Goal: Task Accomplishment & Management: Use online tool/utility

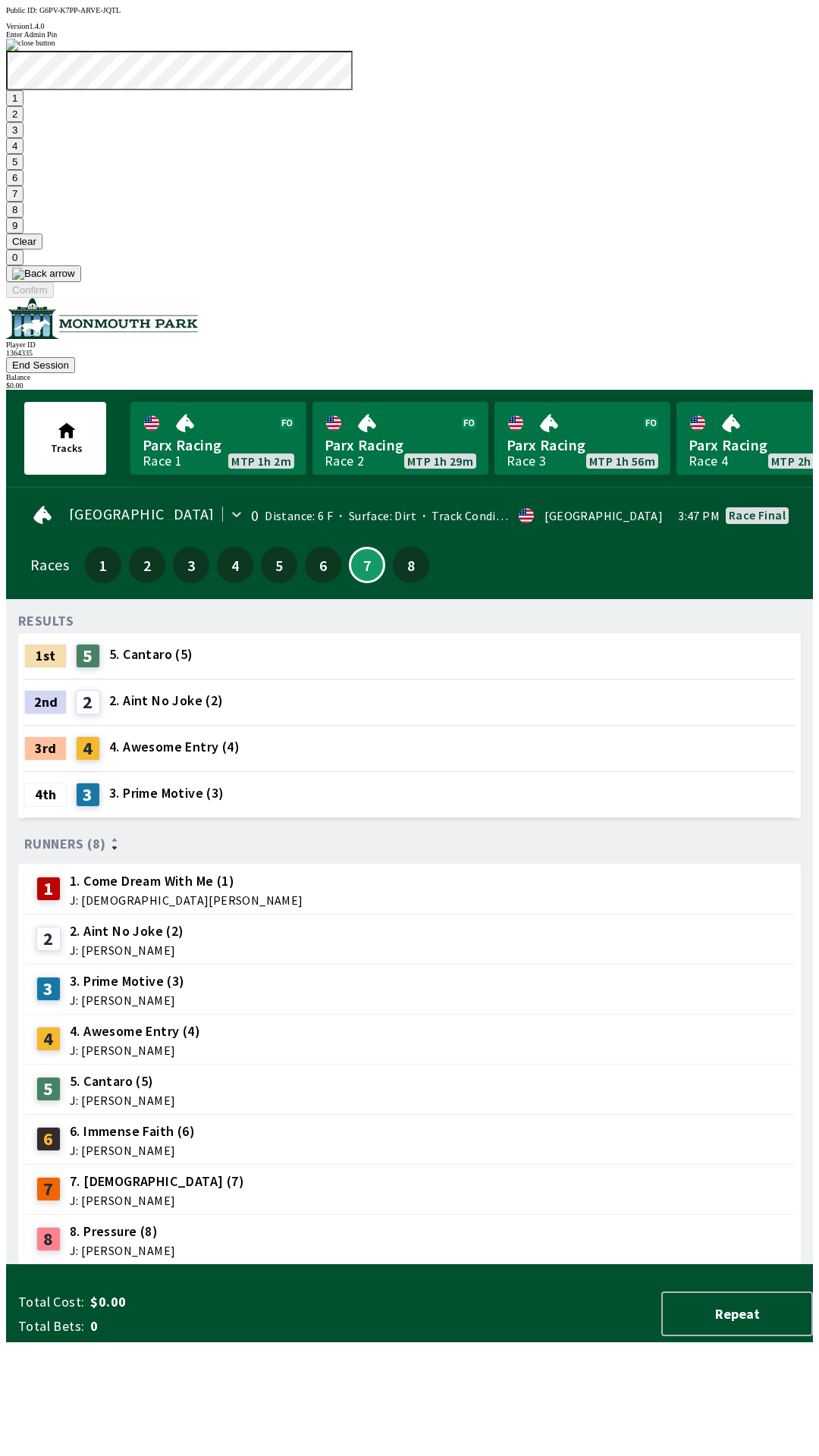
click at [23, 202] on button "7" at bounding box center [15, 193] width 18 height 16
click at [23, 138] on button "3" at bounding box center [15, 129] width 18 height 16
click at [54, 298] on button "Confirm" at bounding box center [30, 290] width 47 height 16
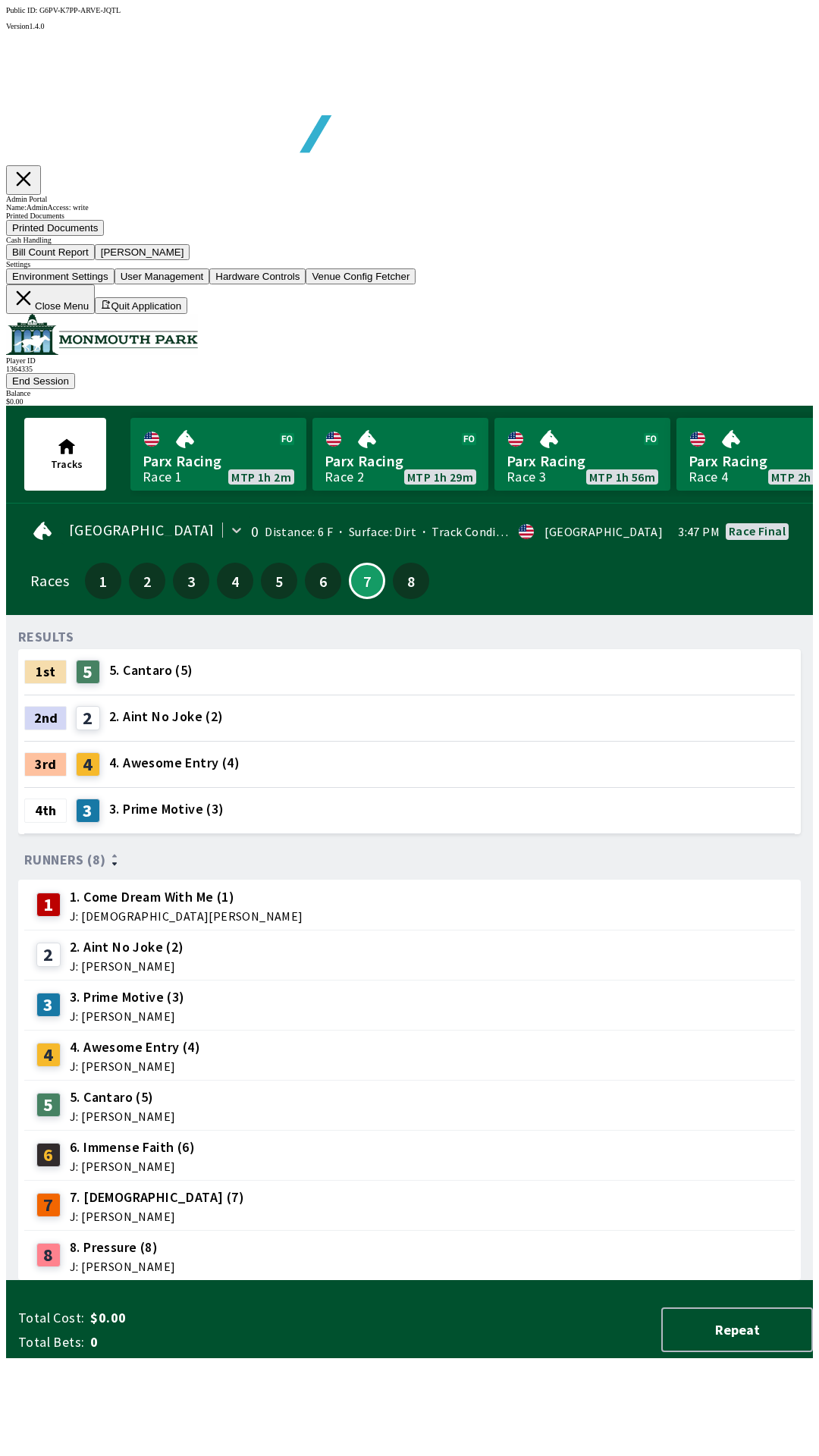
click at [95, 260] on button "Bill Count Report" at bounding box center [51, 252] width 89 height 16
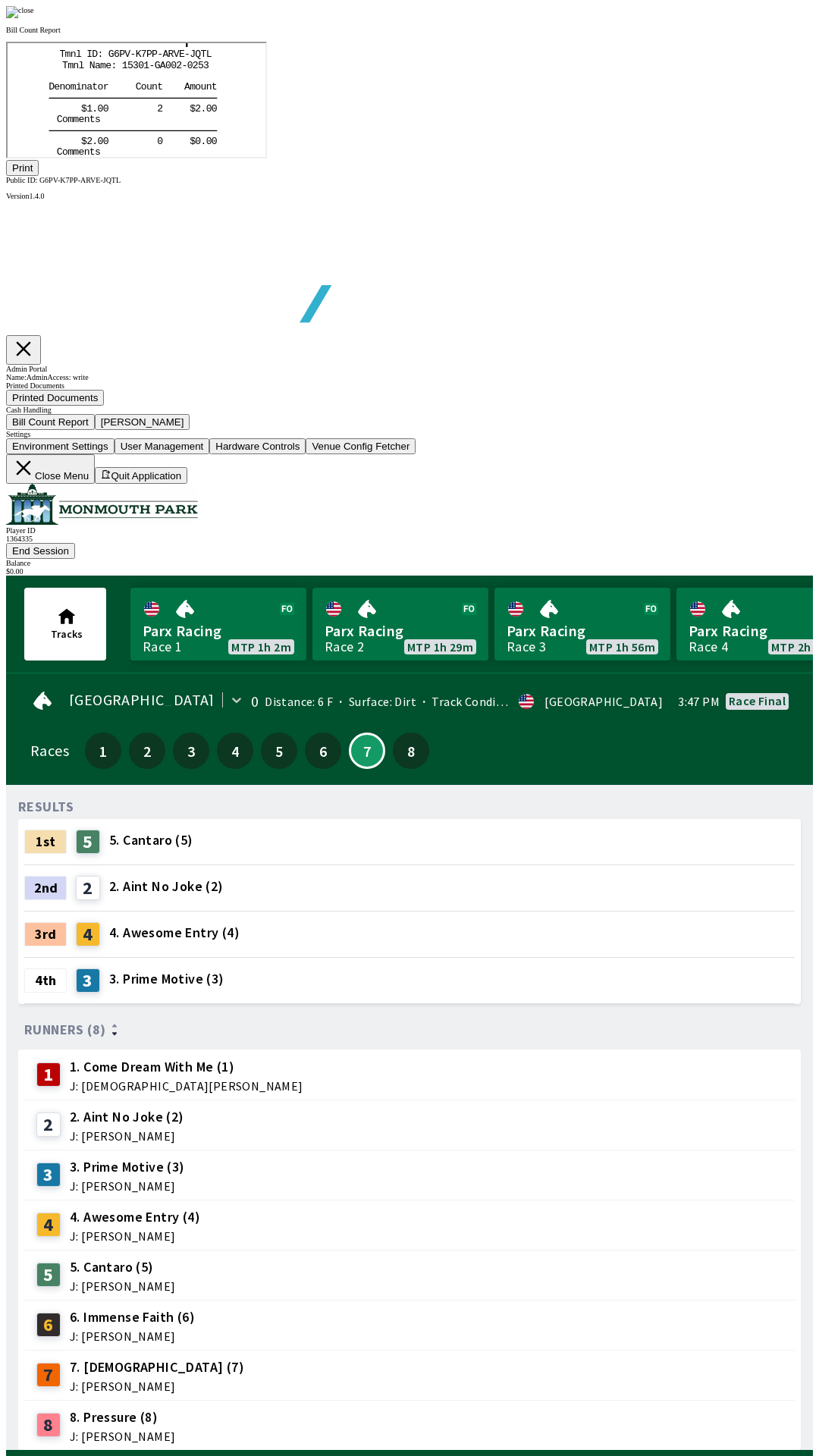
scroll to position [177, 0]
click at [39, 176] on button "Print" at bounding box center [22, 167] width 32 height 16
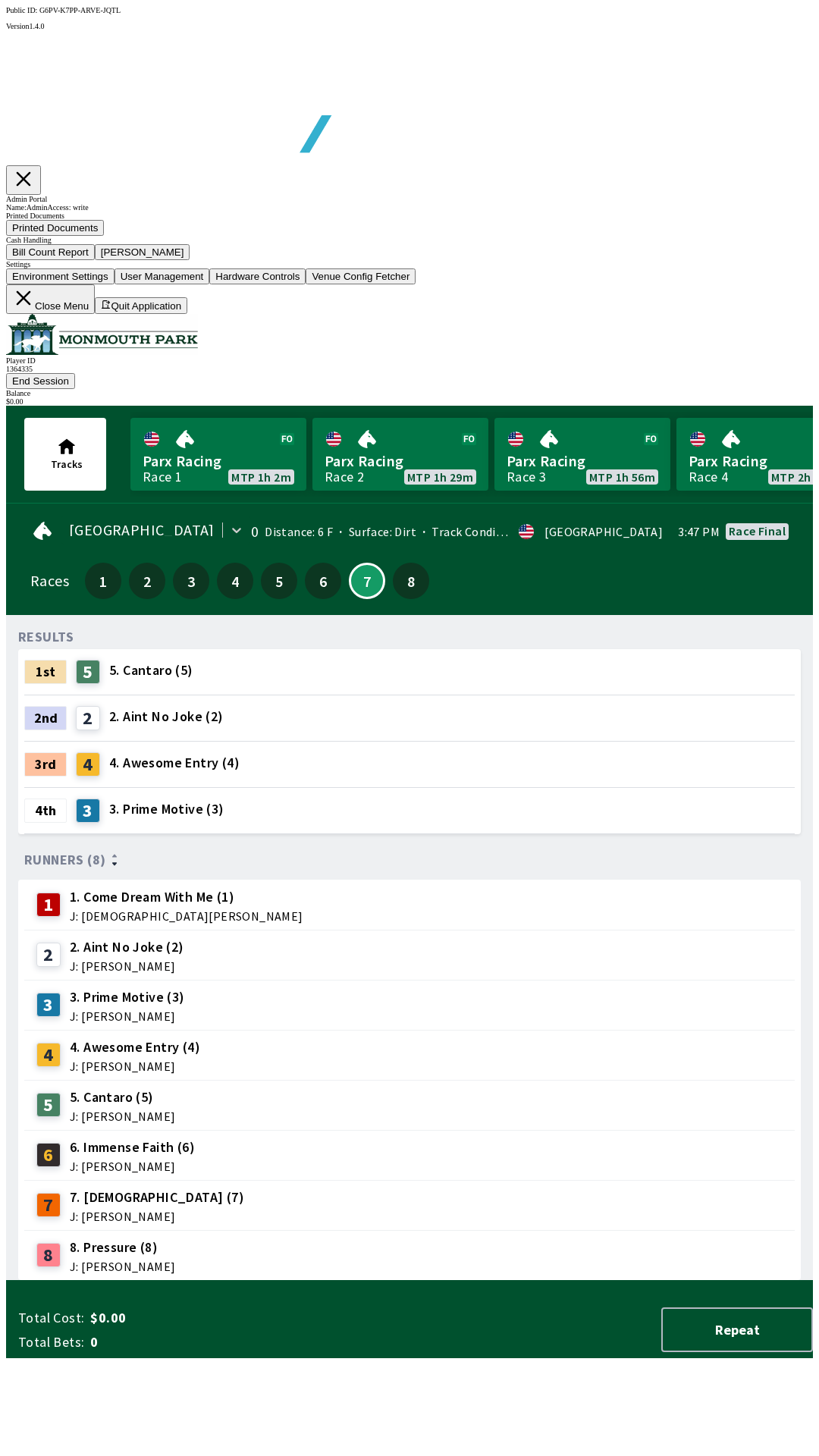
click at [190, 260] on button "[PERSON_NAME]" at bounding box center [142, 252] width 96 height 16
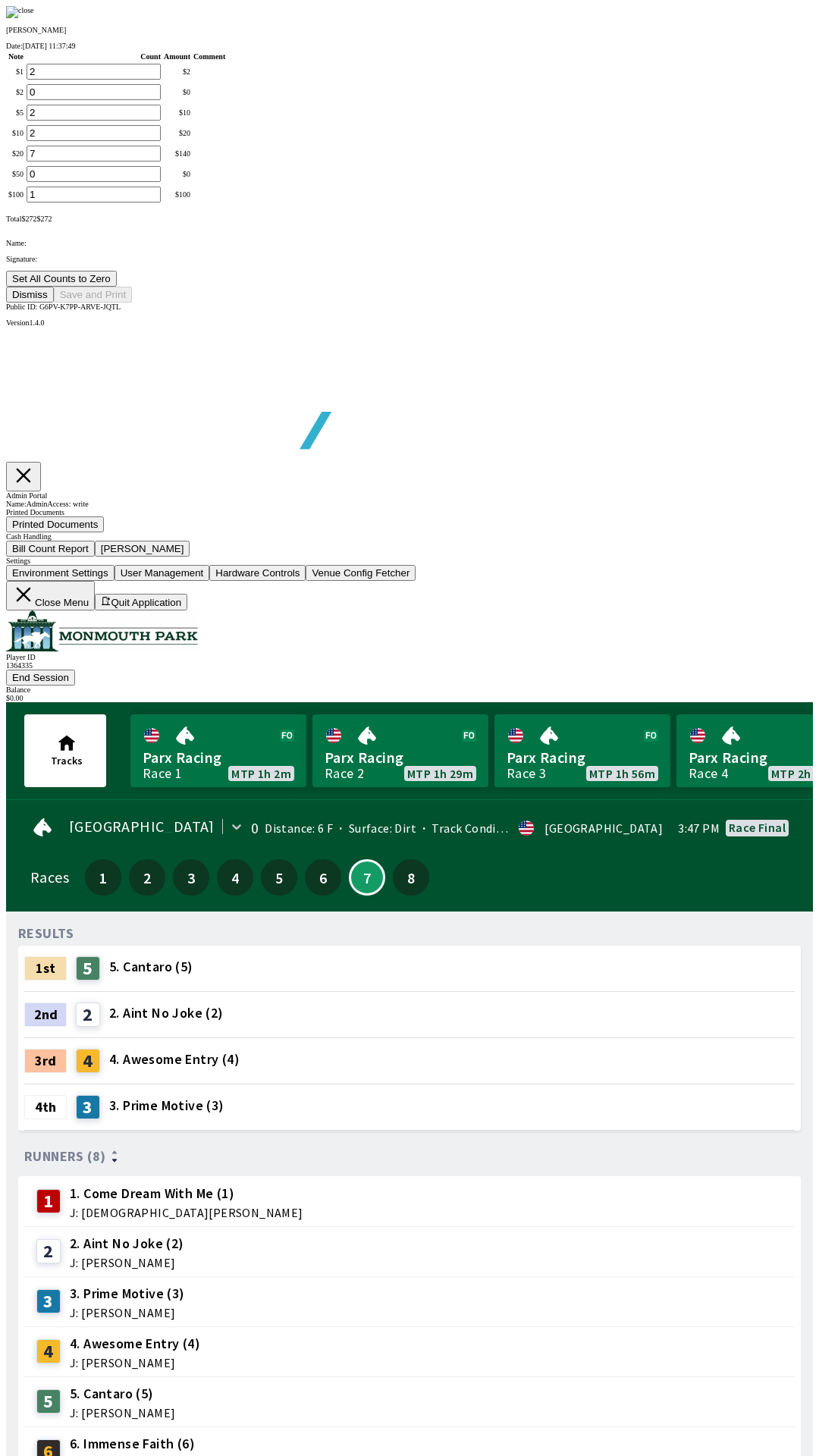
click at [117, 287] on button "Set All Counts to Zero" at bounding box center [61, 278] width 110 height 16
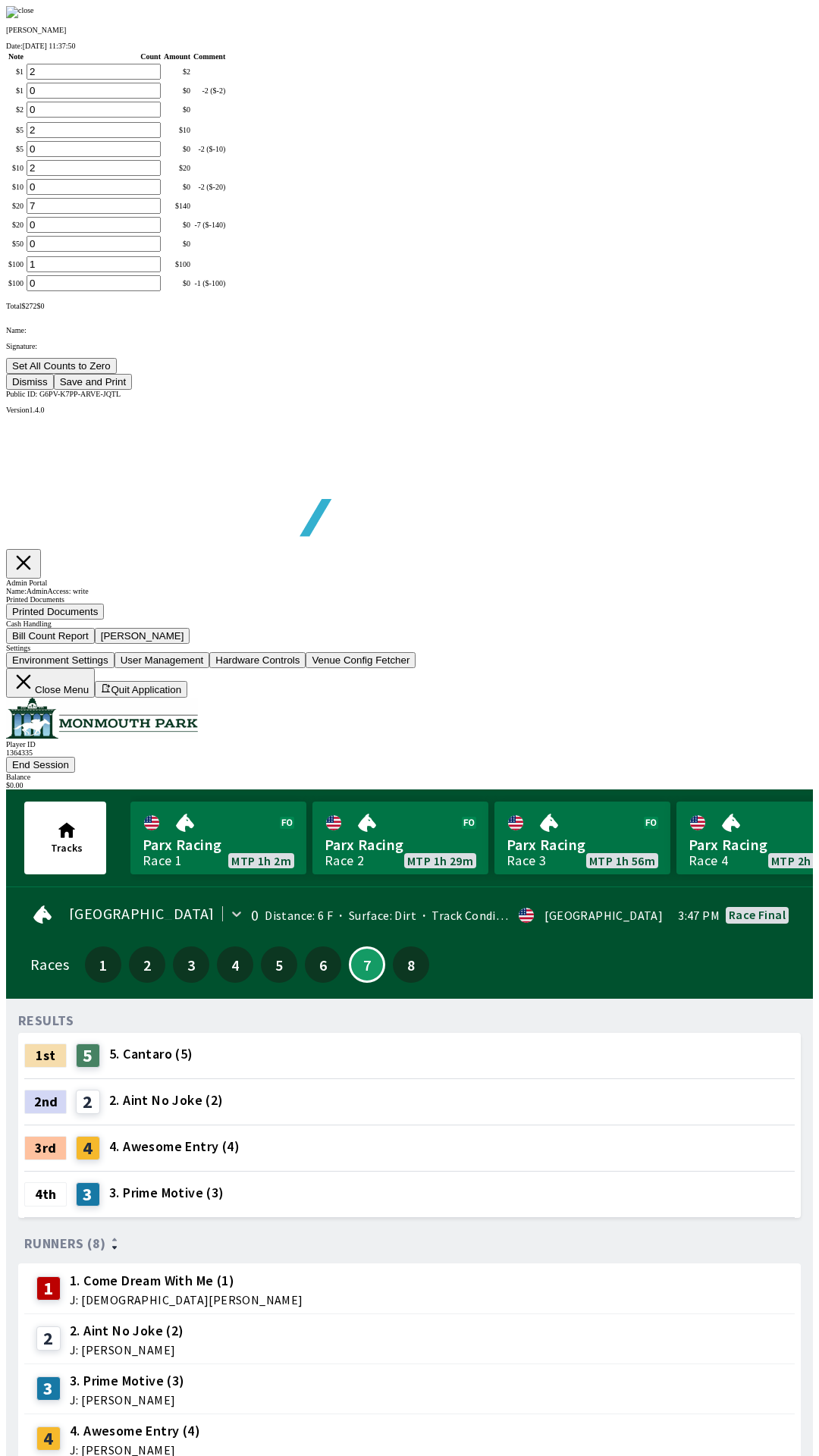
click at [132, 390] on button "Save and Print" at bounding box center [93, 382] width 78 height 16
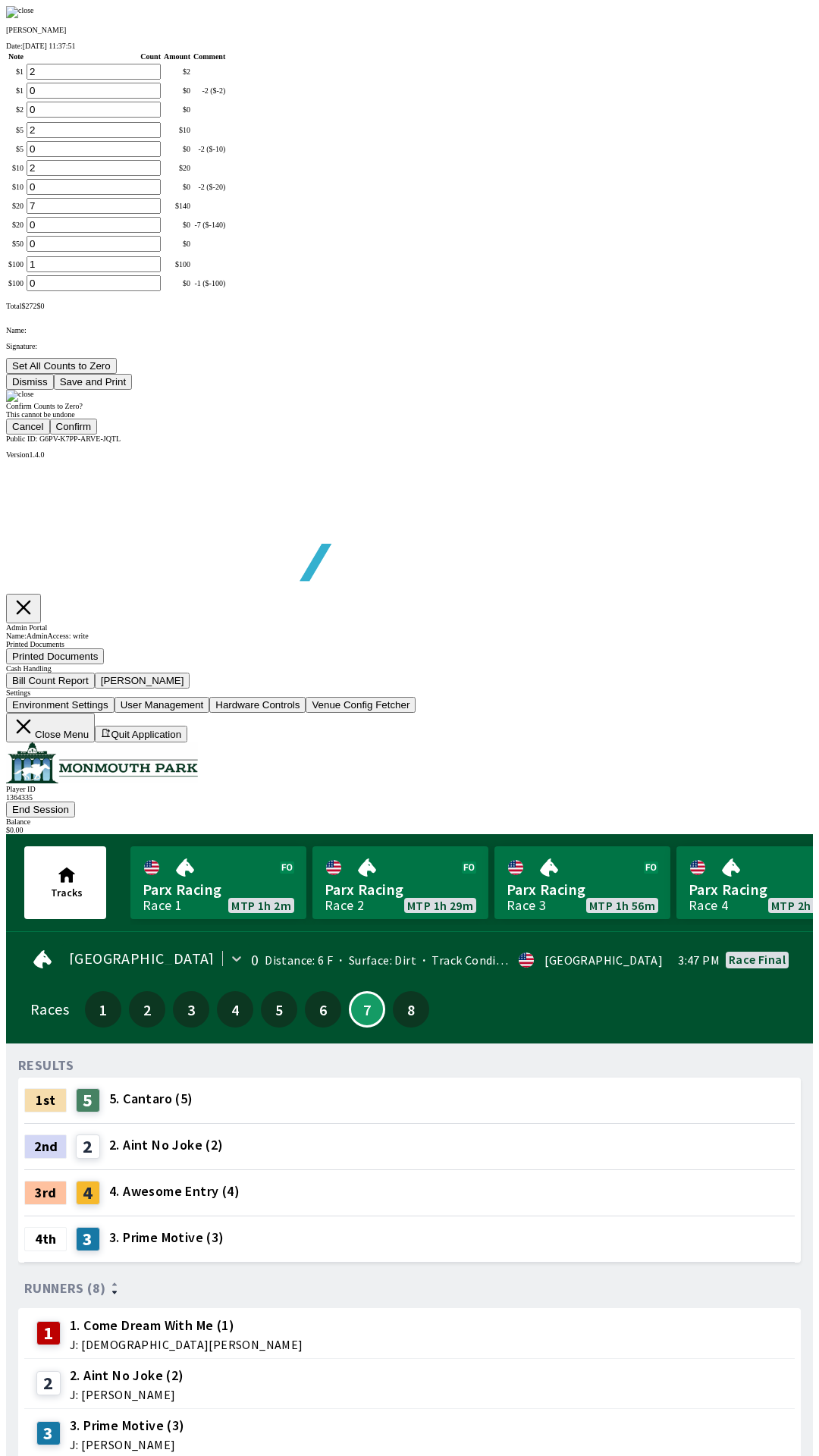
click at [98, 435] on button "Confirm" at bounding box center [73, 426] width 47 height 16
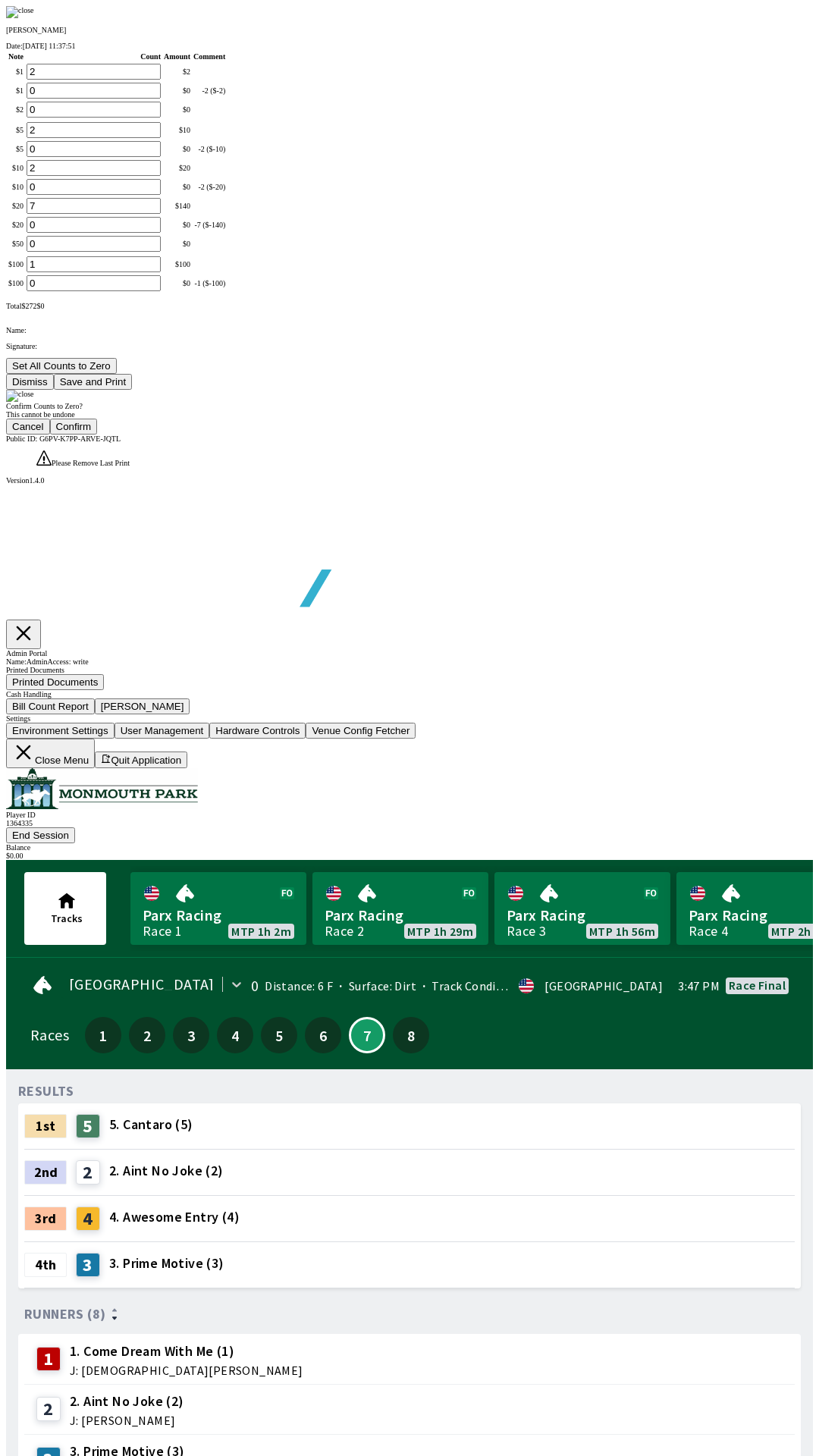
type input "0"
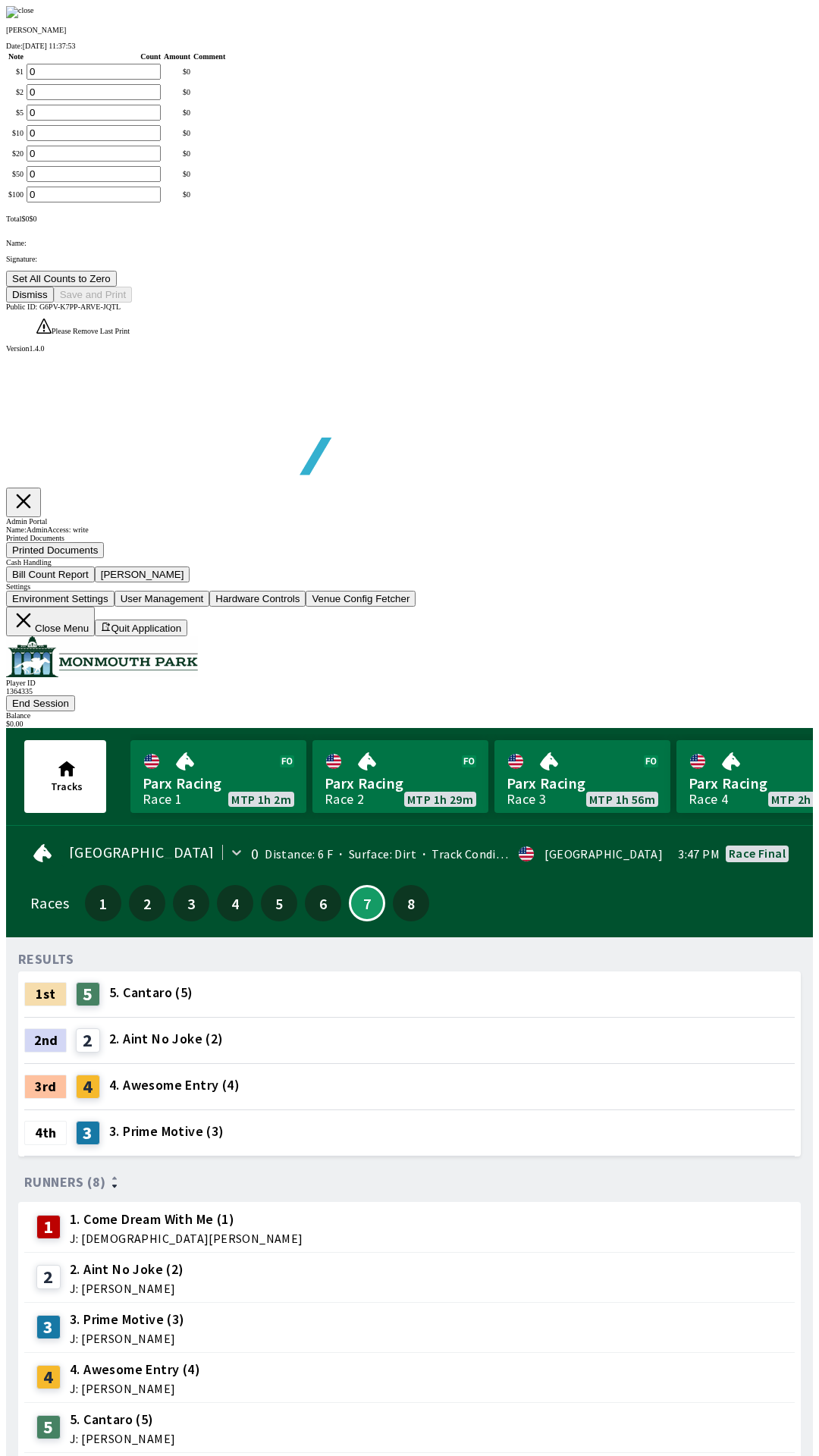
click at [54, 303] on button "Dismiss" at bounding box center [30, 294] width 47 height 16
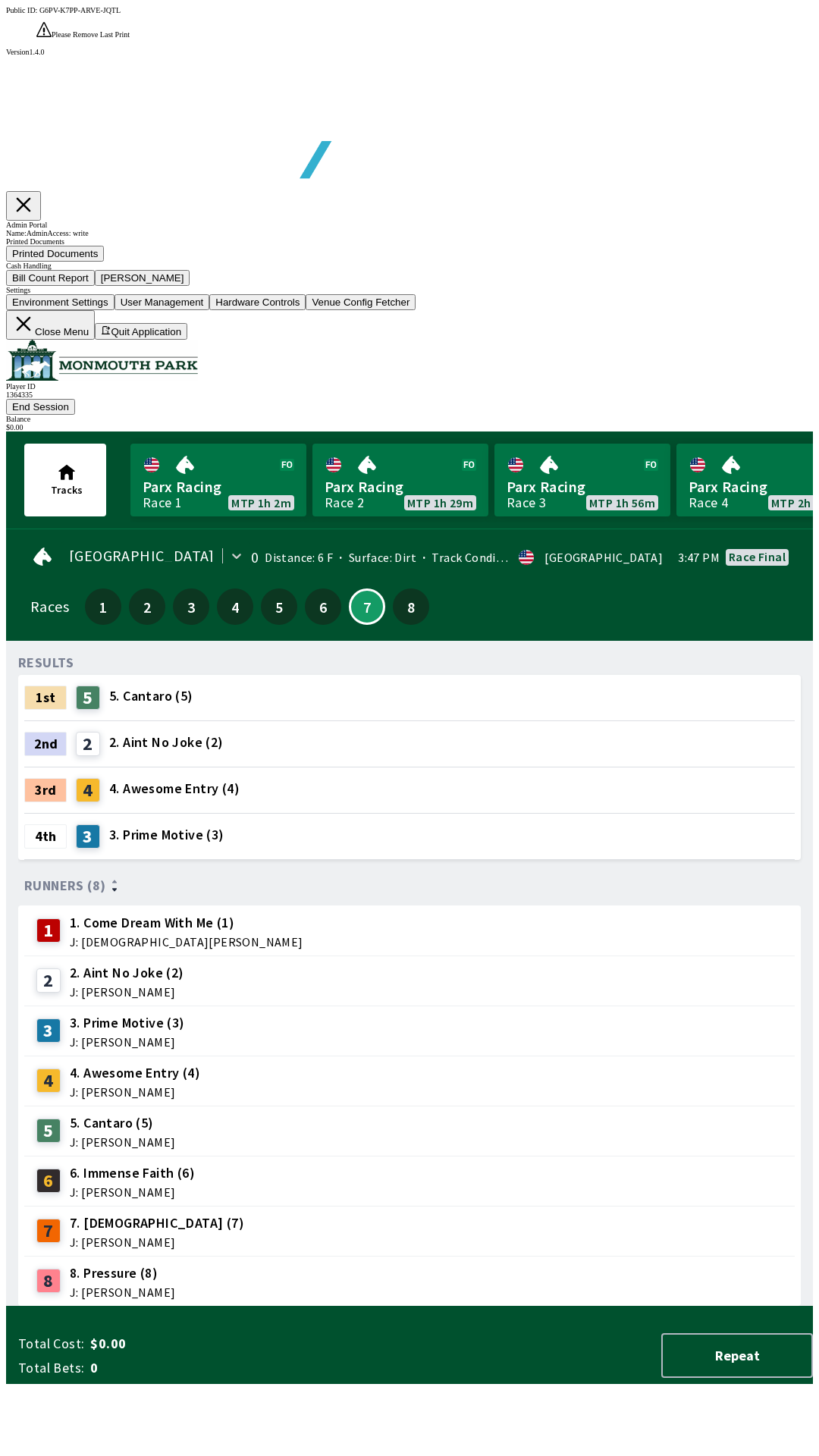
click at [95, 340] on button "Close Menu" at bounding box center [51, 325] width 89 height 30
